Goal: Information Seeking & Learning: Find specific fact

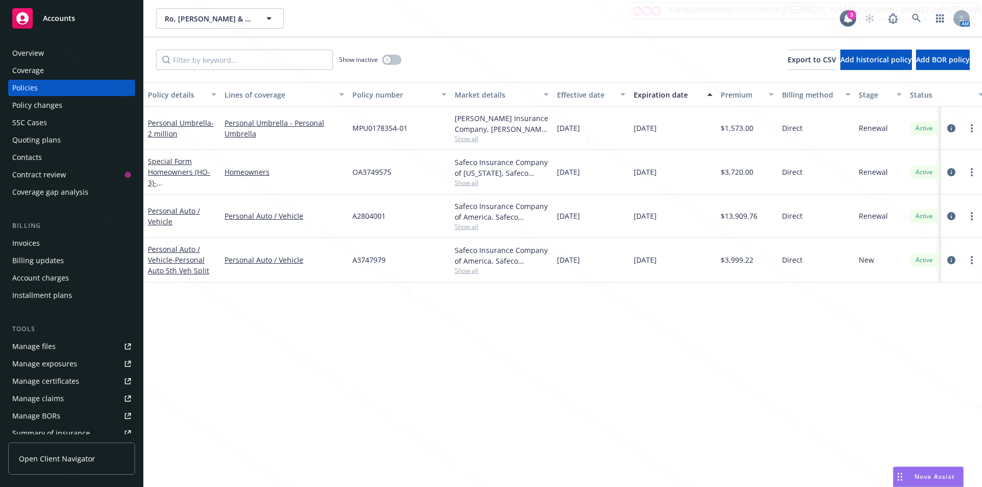
click at [916, 14] on icon at bounding box center [916, 18] width 9 height 9
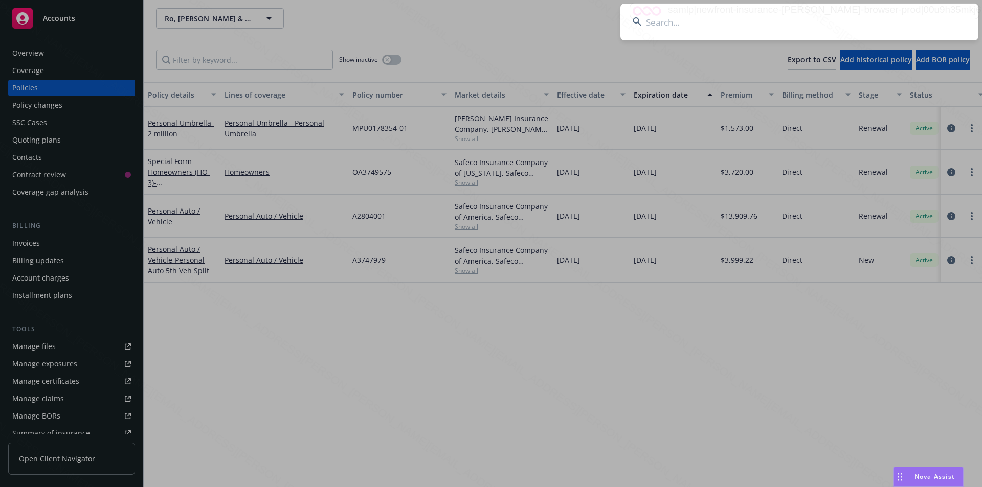
click at [733, 21] on input at bounding box center [799, 22] width 358 height 37
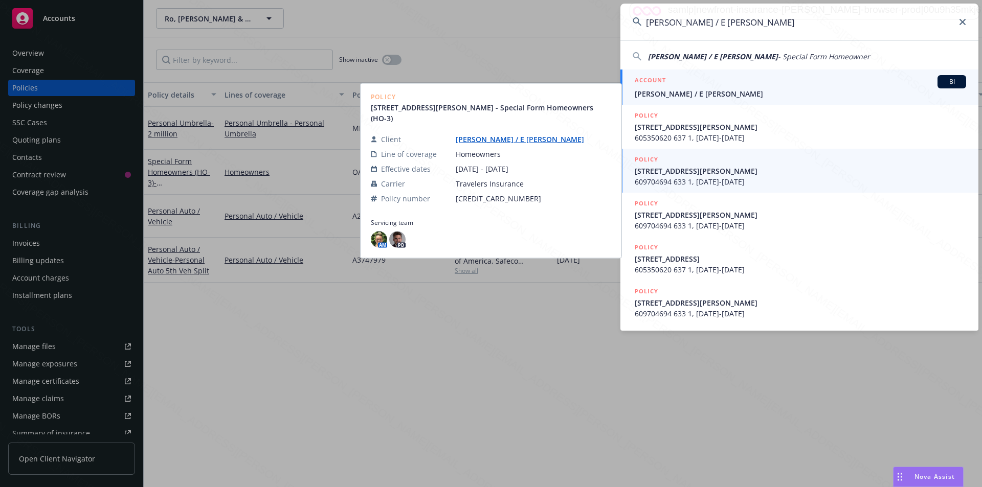
type input "[PERSON_NAME] / E [PERSON_NAME]"
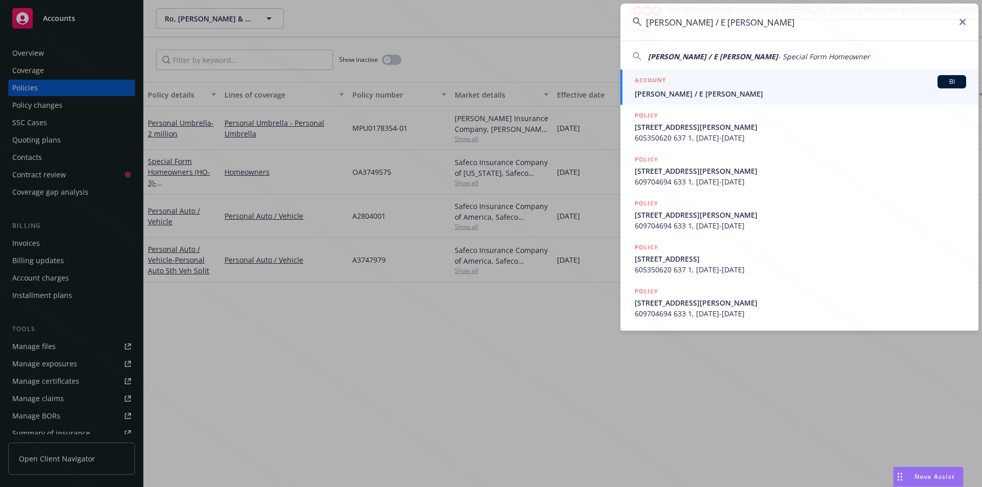
click at [712, 95] on span "[PERSON_NAME] / E [PERSON_NAME]" at bounding box center [800, 93] width 331 height 11
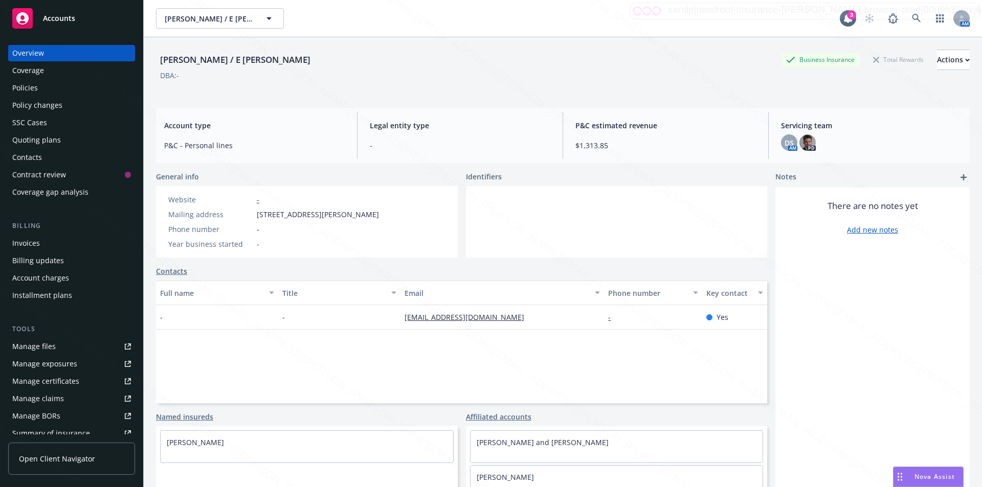
click at [23, 90] on div "Policies" at bounding box center [25, 88] width 26 height 16
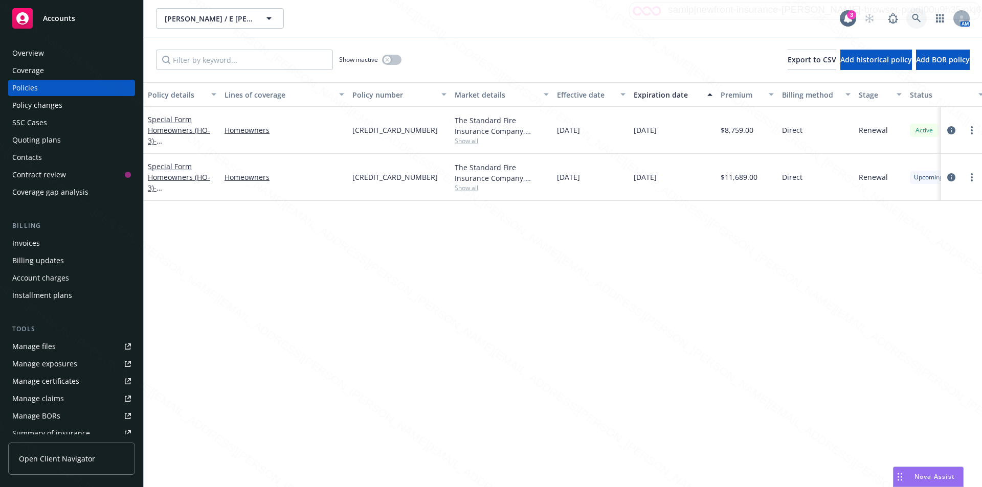
click at [917, 16] on icon at bounding box center [916, 18] width 9 height 9
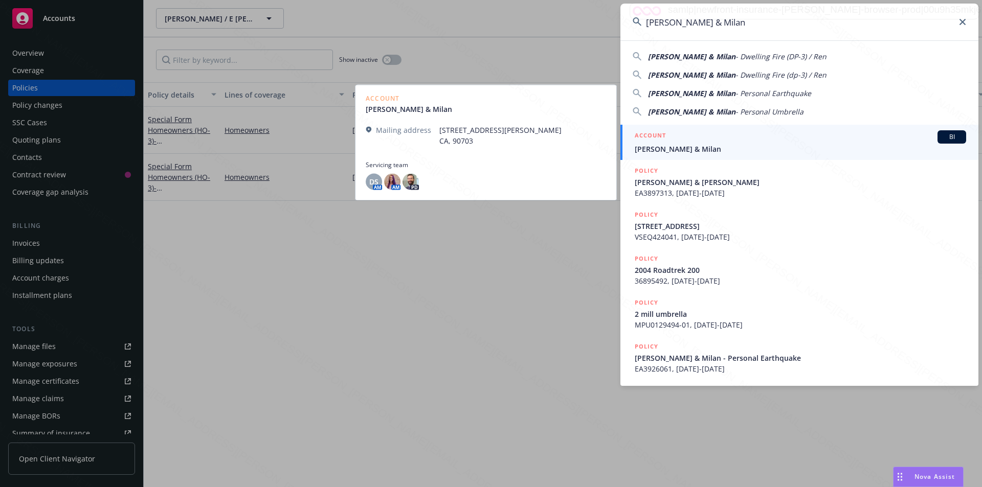
type input "[PERSON_NAME] & Milan"
click at [702, 148] on span "[PERSON_NAME] & Milan" at bounding box center [800, 149] width 331 height 11
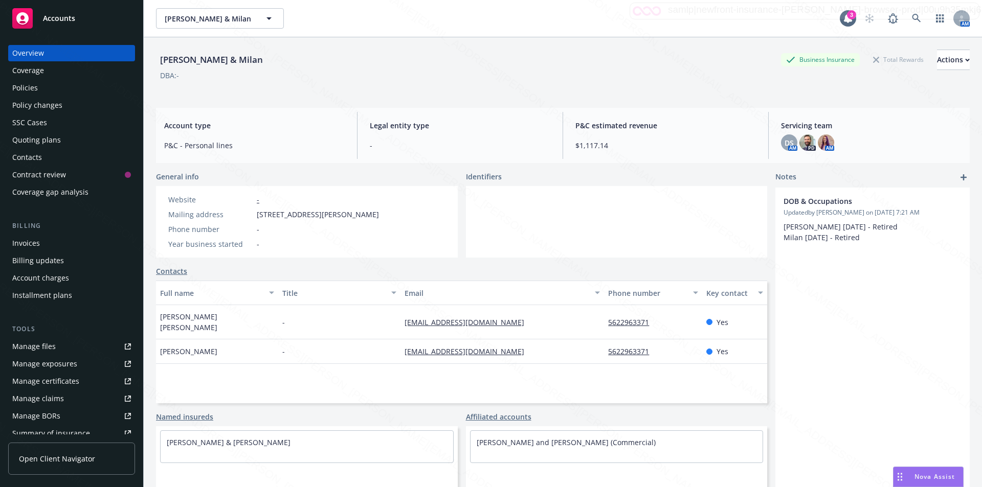
click at [29, 90] on div "Policies" at bounding box center [25, 88] width 26 height 16
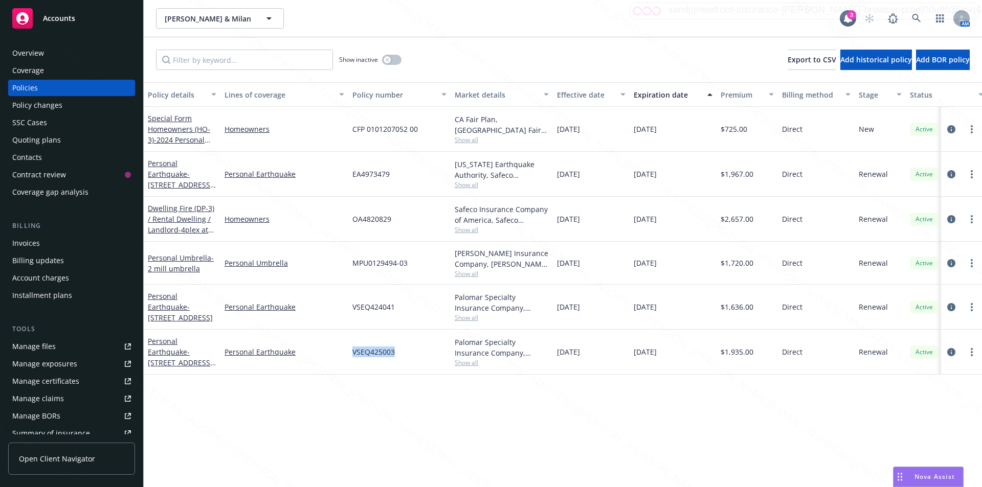
drag, startPoint x: 405, startPoint y: 353, endPoint x: 347, endPoint y: 346, distance: 58.2
click at [347, 346] on div "Personal Earthquake - [STREET_ADDRESS][US_STATE] Personal Earthquake VSEQ425003…" at bounding box center [637, 352] width 987 height 45
click at [953, 352] on icon "circleInformation" at bounding box center [951, 352] width 8 height 8
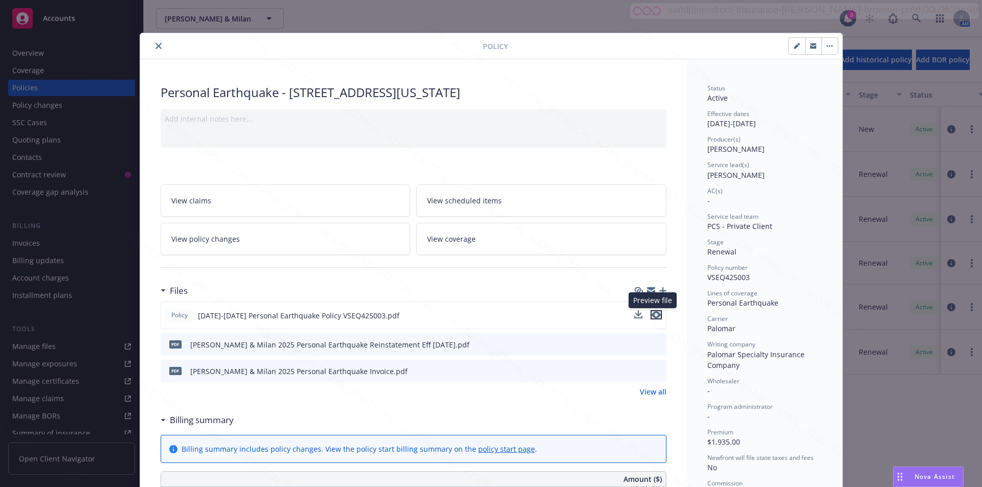
click at [653, 314] on icon "preview file" at bounding box center [656, 315] width 9 height 7
drag, startPoint x: 748, startPoint y: 277, endPoint x: 703, endPoint y: 277, distance: 44.5
click at [707, 277] on div "Policy number VSEQ425003" at bounding box center [764, 272] width 115 height 19
copy span "VSEQ425003"
click at [156, 47] on icon "close" at bounding box center [159, 46] width 6 height 6
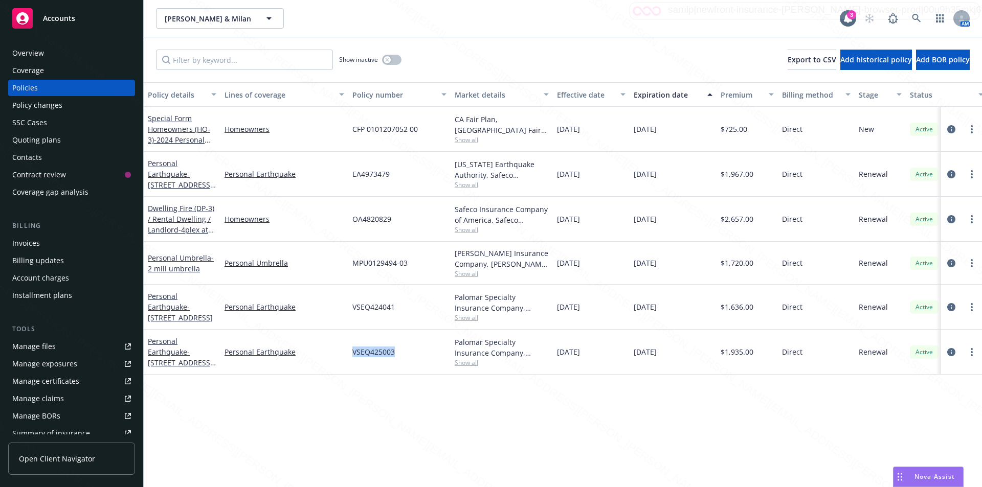
drag, startPoint x: 405, startPoint y: 351, endPoint x: 347, endPoint y: 351, distance: 57.8
click at [347, 350] on div "Personal Earthquake - [STREET_ADDRESS][US_STATE] Personal Earthquake VSEQ425003…" at bounding box center [637, 352] width 987 height 45
copy div "VSEQ425003"
click at [180, 62] on input "Filter by keyword..." at bounding box center [244, 60] width 177 height 20
paste input "24CESMS2147A"
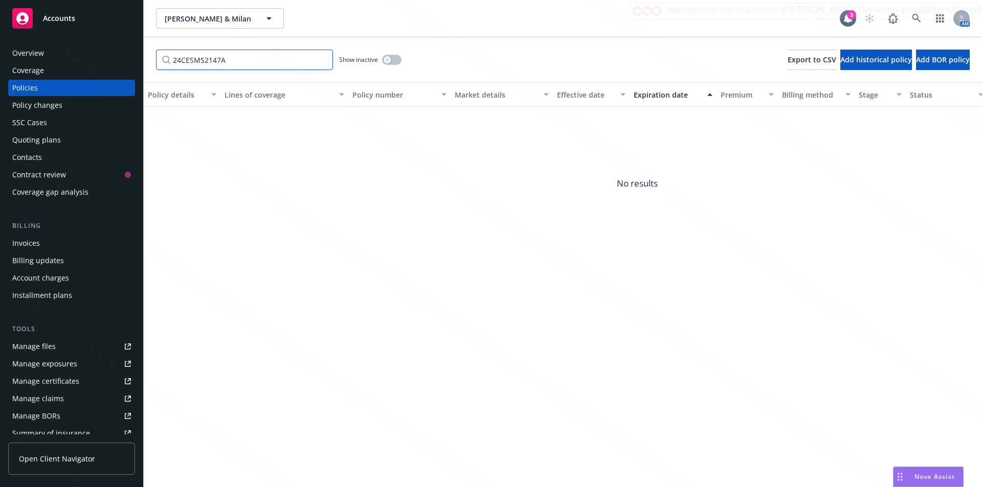
type input "24CESMS2147A"
click at [386, 60] on icon "button" at bounding box center [387, 60] width 4 height 4
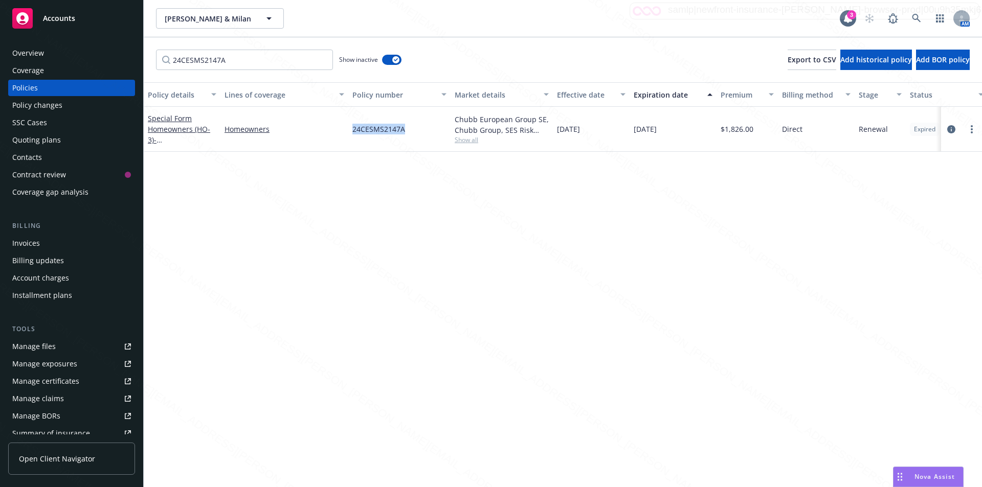
drag, startPoint x: 407, startPoint y: 129, endPoint x: 351, endPoint y: 126, distance: 55.8
click at [351, 126] on div "24CESMS2147A" at bounding box center [399, 129] width 102 height 45
click at [949, 127] on icon "circleInformation" at bounding box center [951, 129] width 8 height 8
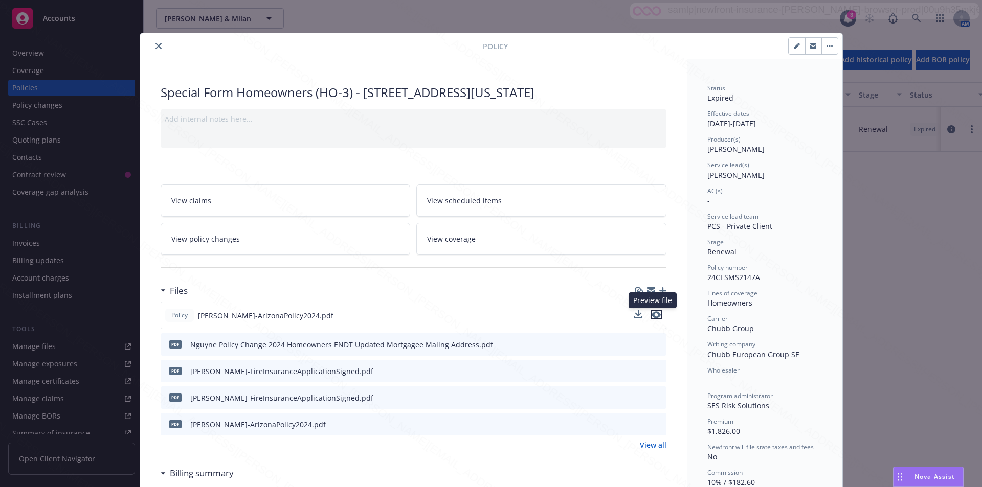
click at [653, 312] on icon "preview file" at bounding box center [656, 315] width 9 height 7
click at [156, 45] on icon "close" at bounding box center [159, 46] width 6 height 6
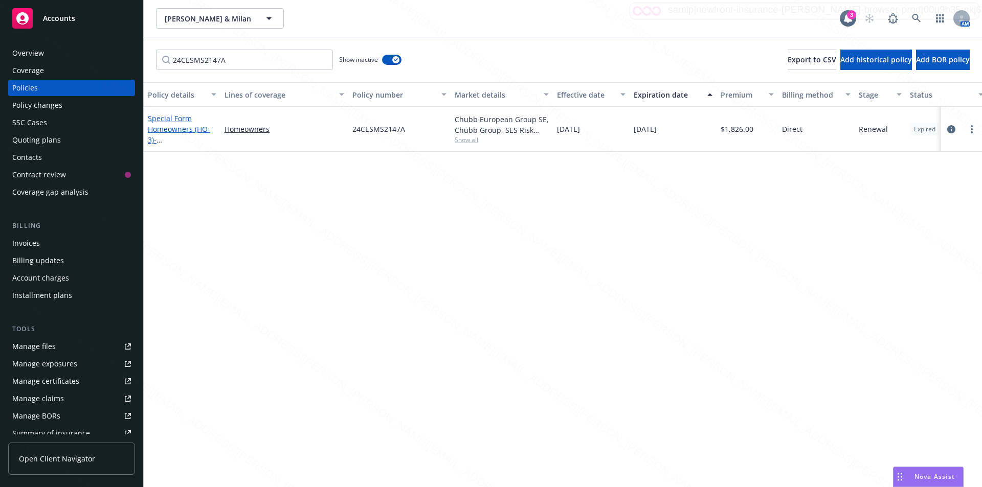
click at [170, 131] on link "Special Form Homeowners (HO-3) - [STREET_ADDRESS][US_STATE]" at bounding box center [180, 140] width 65 height 53
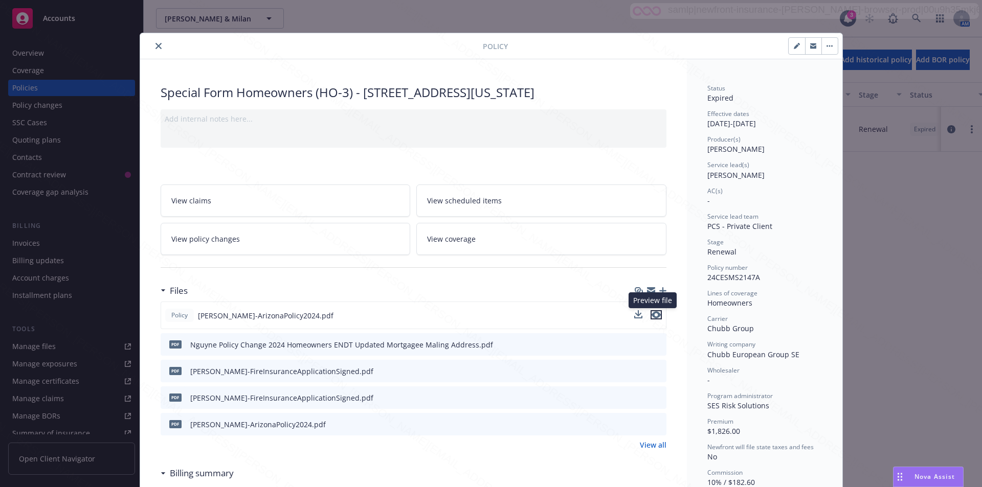
click at [655, 313] on icon "preview file" at bounding box center [656, 315] width 9 height 7
click at [152, 43] on button "close" at bounding box center [158, 46] width 12 height 12
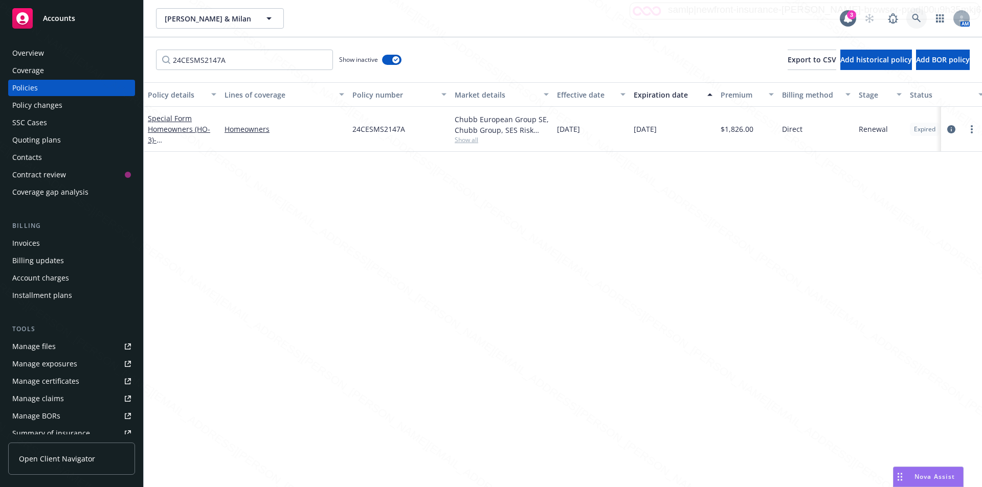
click at [920, 16] on icon at bounding box center [916, 18] width 9 height 9
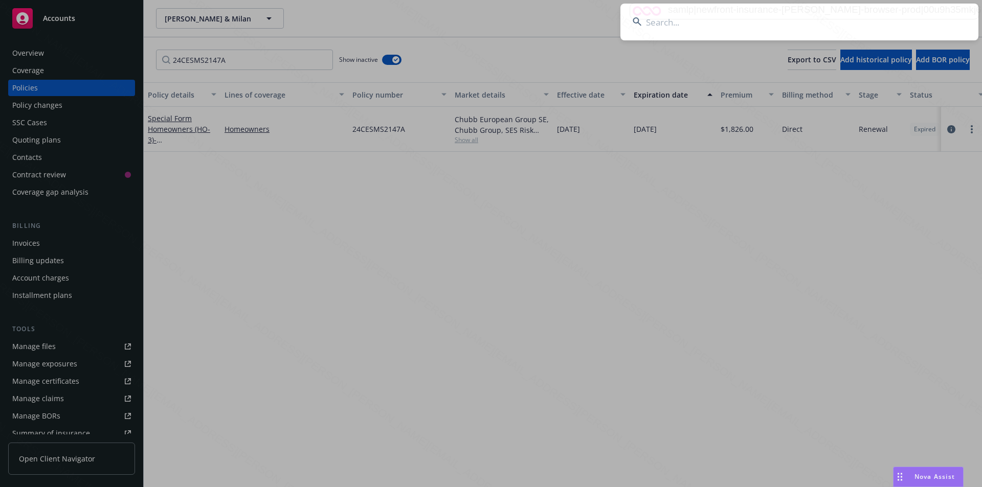
click at [808, 21] on input at bounding box center [799, 22] width 358 height 37
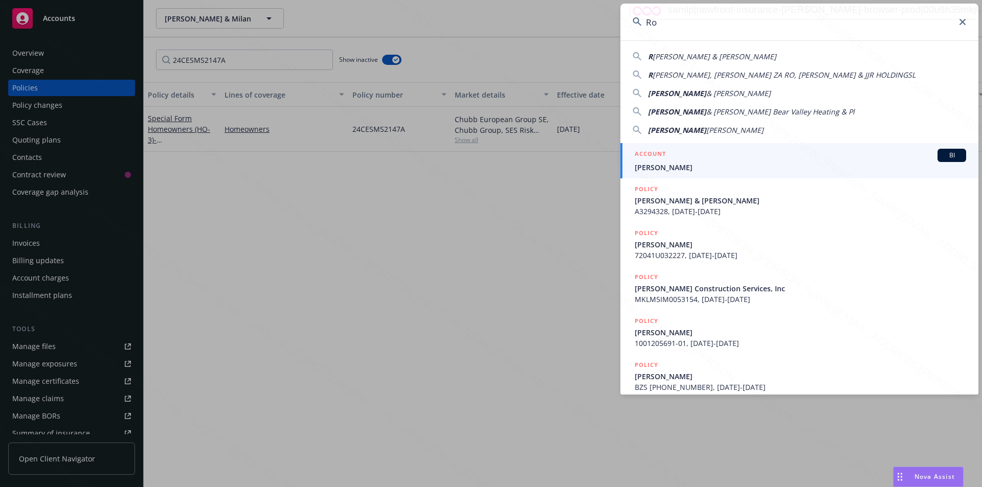
type input "R"
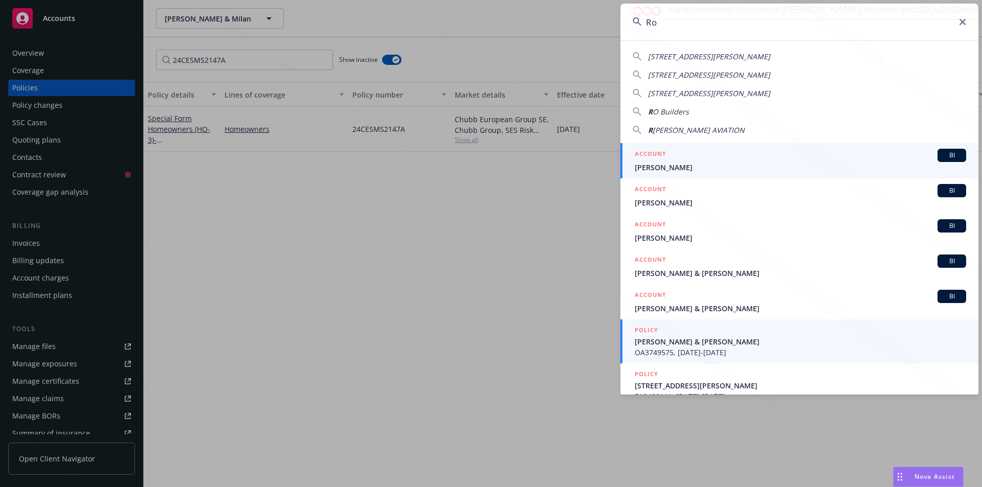
type input "Ro"
click at [676, 346] on span "[PERSON_NAME] & [PERSON_NAME]" at bounding box center [800, 342] width 331 height 11
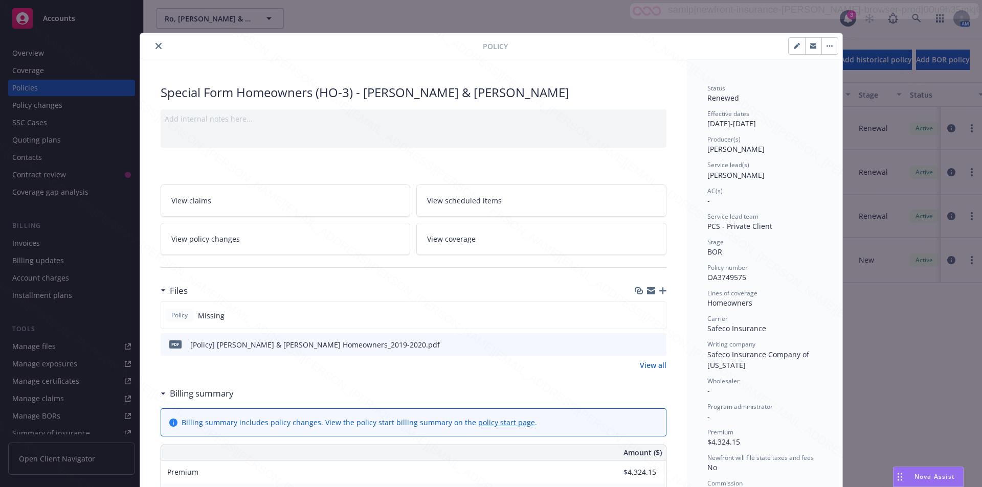
click at [153, 49] on button "close" at bounding box center [158, 46] width 12 height 12
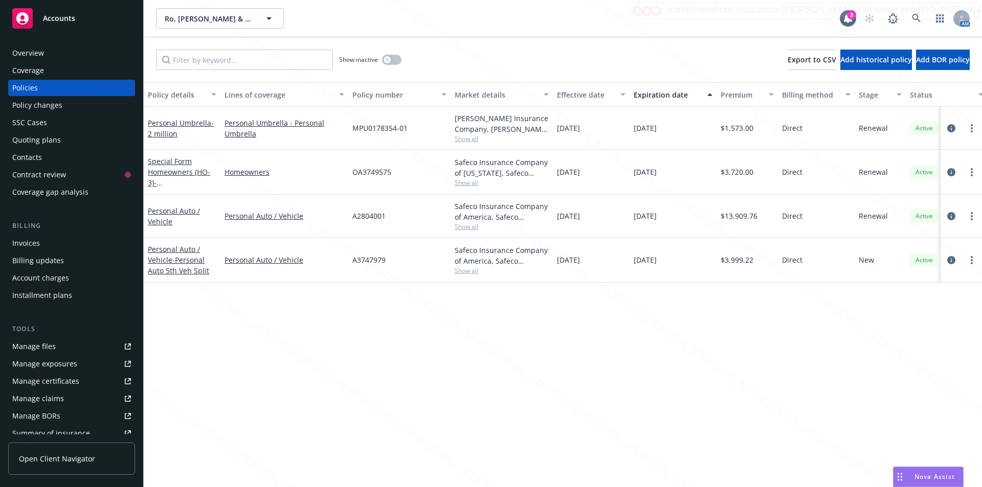
click at [413, 301] on div "Policy details Lines of coverage Policy number Market details Effective date Ex…" at bounding box center [563, 284] width 838 height 405
drag, startPoint x: 387, startPoint y: 218, endPoint x: 343, endPoint y: 216, distance: 43.5
click at [343, 216] on div "Personal Auto / Vehicle Personal Auto / Vehicle A2804001 Safeco Insurance Compa…" at bounding box center [637, 216] width 987 height 43
drag, startPoint x: 392, startPoint y: 173, endPoint x: 345, endPoint y: 174, distance: 46.6
click at [345, 174] on div "Special Form Homeowners (HO-3) - [STREET_ADDRESS] Homeowners OA3749575 Safeco I…" at bounding box center [637, 172] width 987 height 45
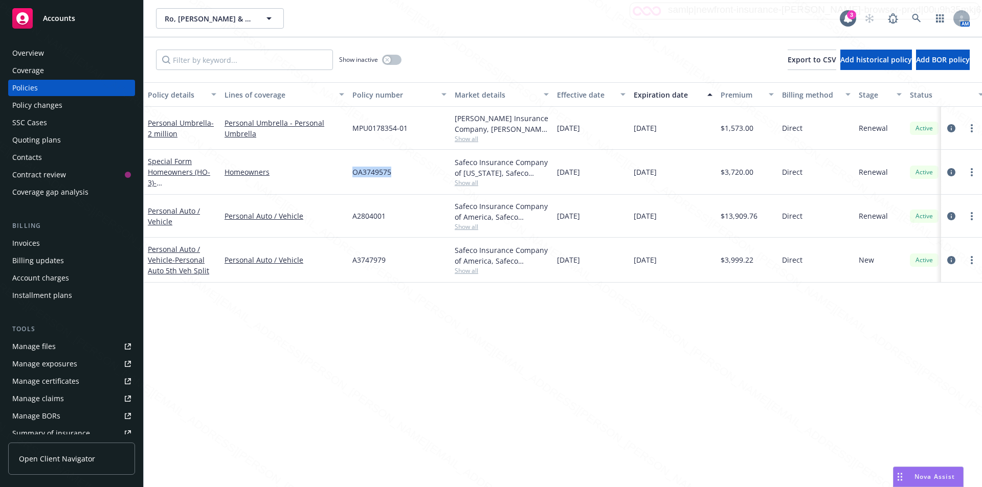
copy div "OA3749575"
drag, startPoint x: 389, startPoint y: 217, endPoint x: 355, endPoint y: 215, distance: 34.3
click at [353, 214] on div "A2804001" at bounding box center [399, 216] width 102 height 43
copy span "A2804001"
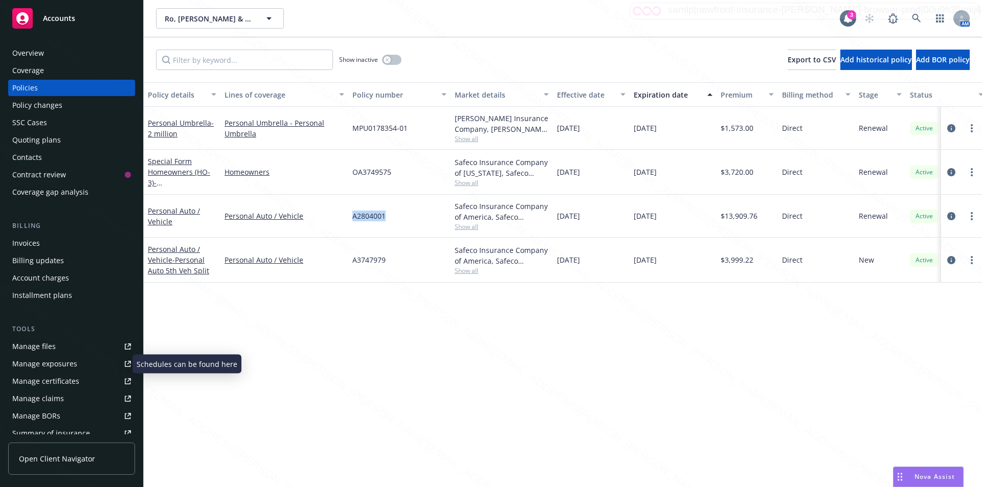
click at [397, 261] on div "A3747979" at bounding box center [399, 260] width 102 height 45
drag, startPoint x: 349, startPoint y: 260, endPoint x: 390, endPoint y: 259, distance: 41.4
click at [391, 259] on div "A3747979" at bounding box center [399, 260] width 102 height 45
copy span "A3747979"
drag, startPoint x: 401, startPoint y: 175, endPoint x: 360, endPoint y: 171, distance: 41.1
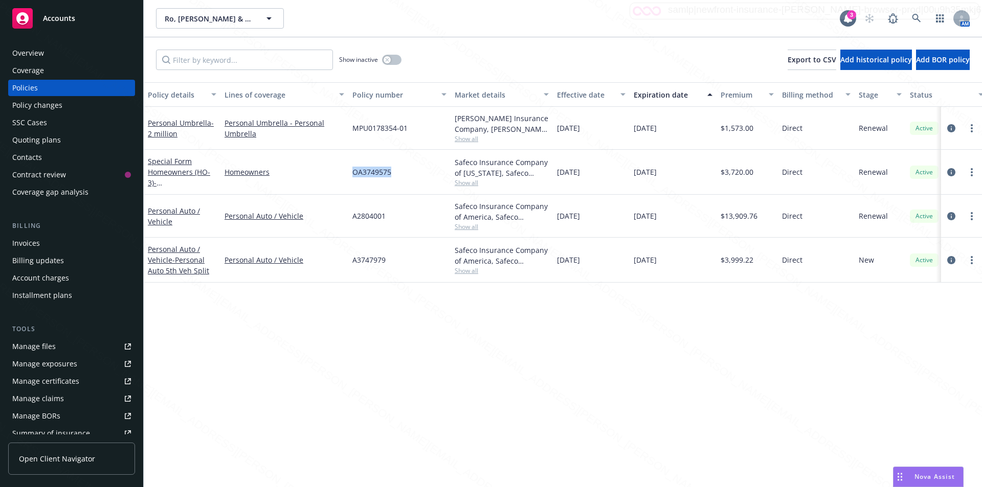
click at [338, 170] on div "Special Form Homeowners (HO-3) - [STREET_ADDRESS] Homeowners OA3749575 Safeco I…" at bounding box center [637, 172] width 987 height 45
copy div "OA3749575"
